Goal: Obtain resource: Obtain resource

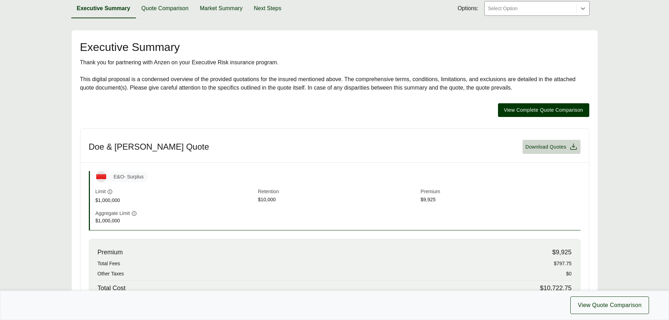
scroll to position [105, 0]
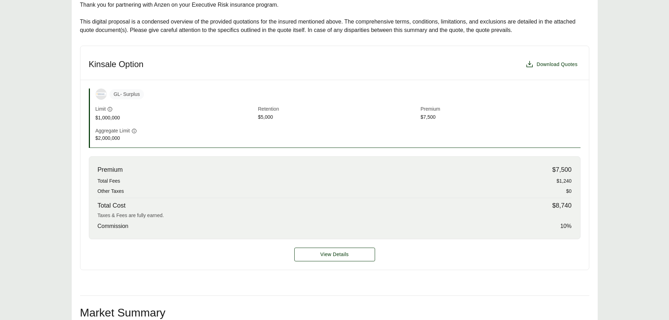
scroll to position [140, 0]
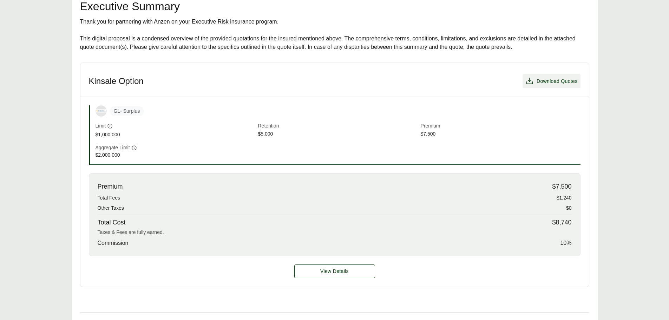
click at [538, 82] on span "Download Quotes" at bounding box center [556, 81] width 41 height 7
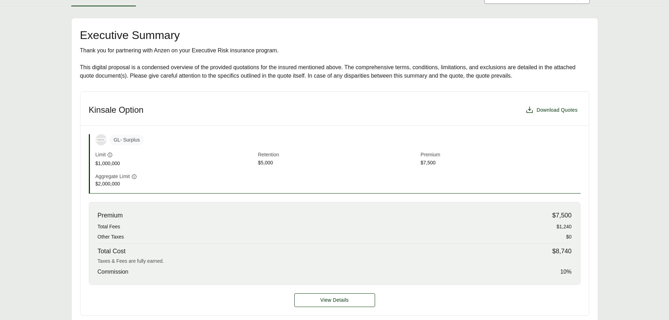
scroll to position [70, 0]
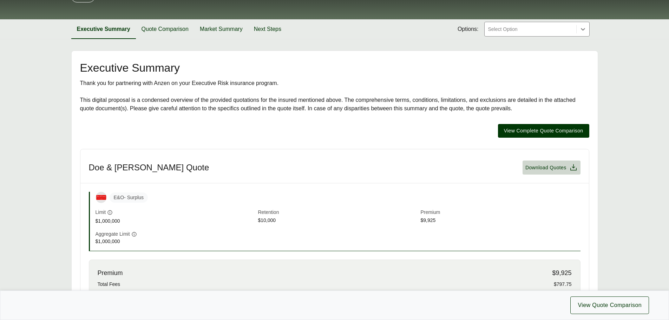
scroll to position [70, 0]
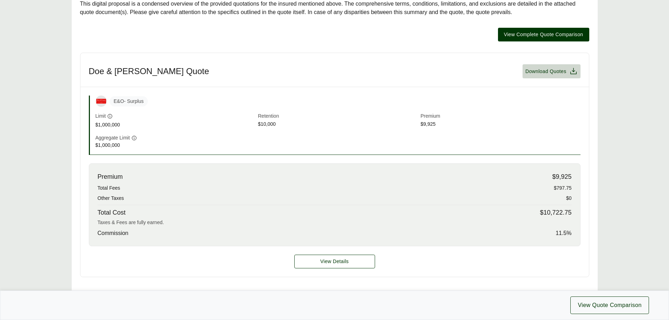
scroll to position [246, 0]
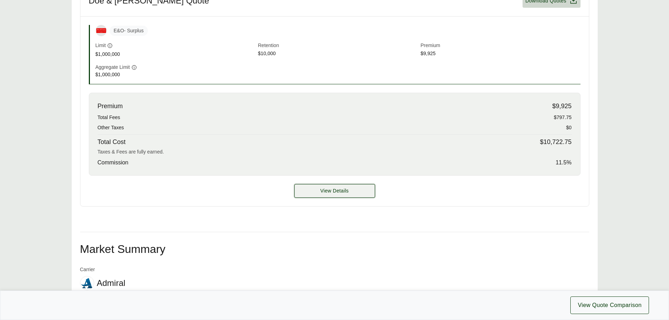
click at [360, 193] on button "View Details" at bounding box center [334, 191] width 81 height 14
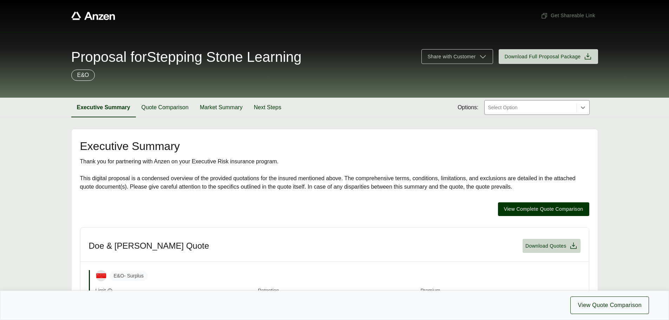
scroll to position [0, 0]
